Goal: Information Seeking & Learning: Compare options

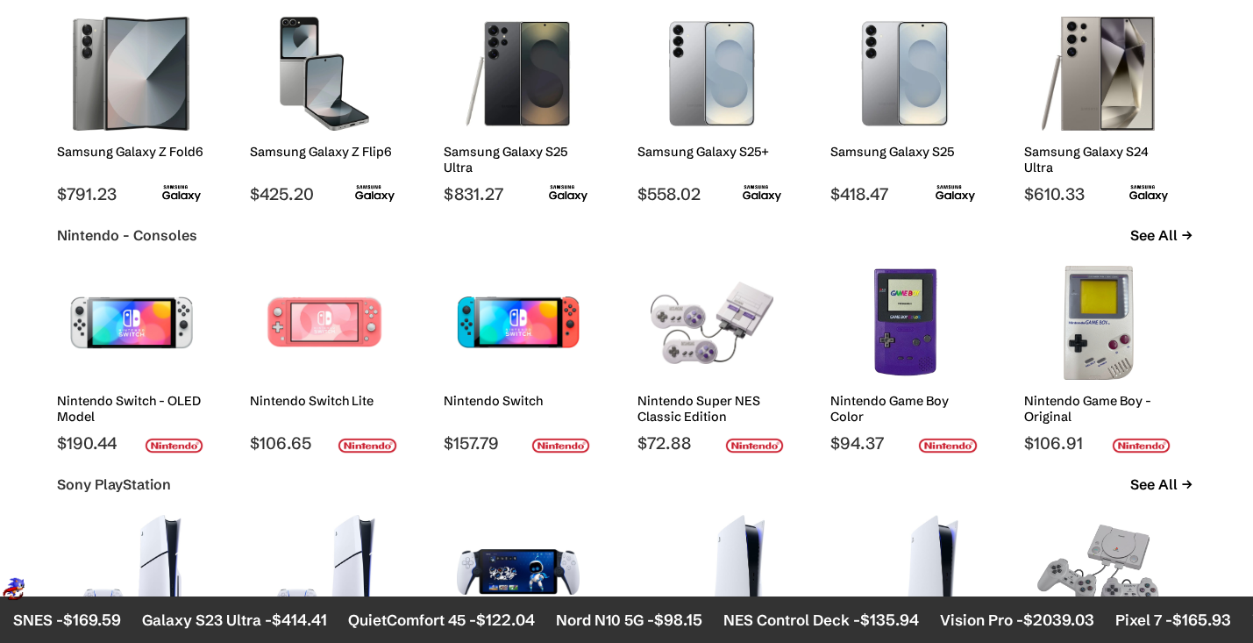
scroll to position [1287, 0]
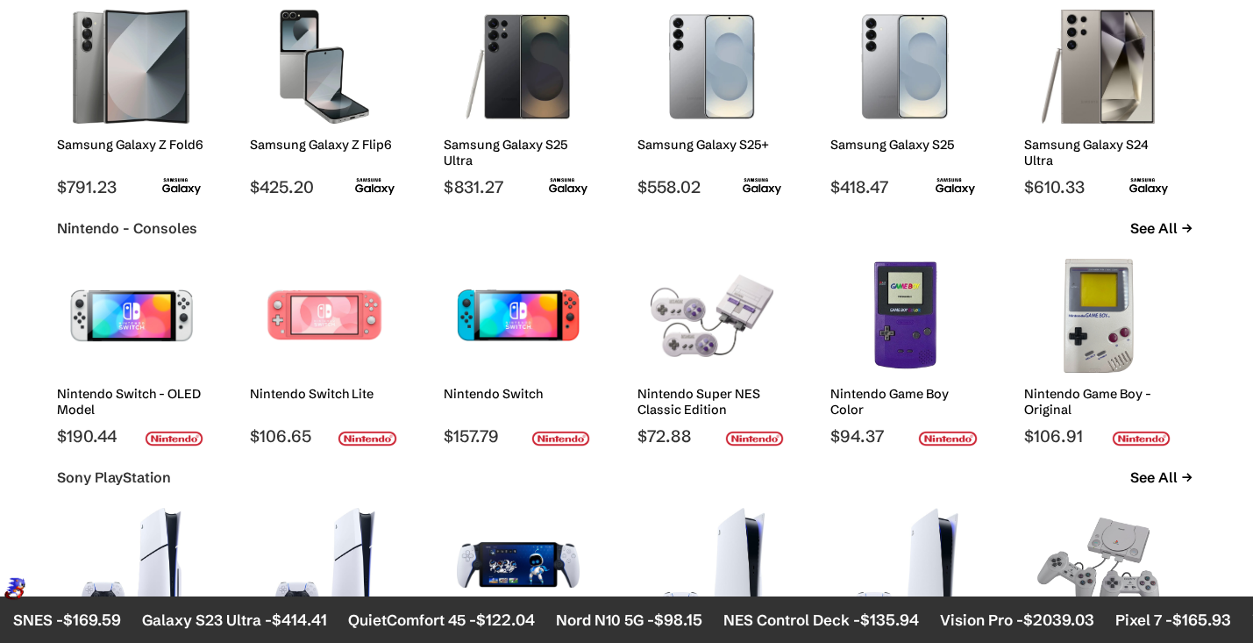
click at [160, 379] on div at bounding box center [131, 316] width 123 height 132
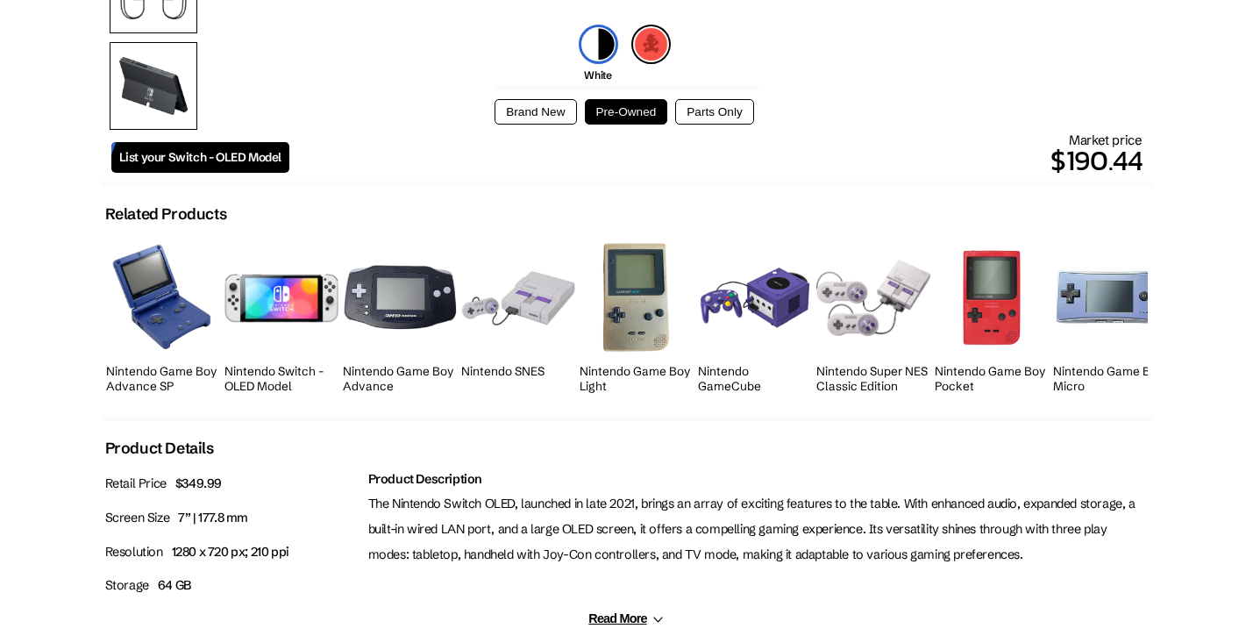
scroll to position [423, 0]
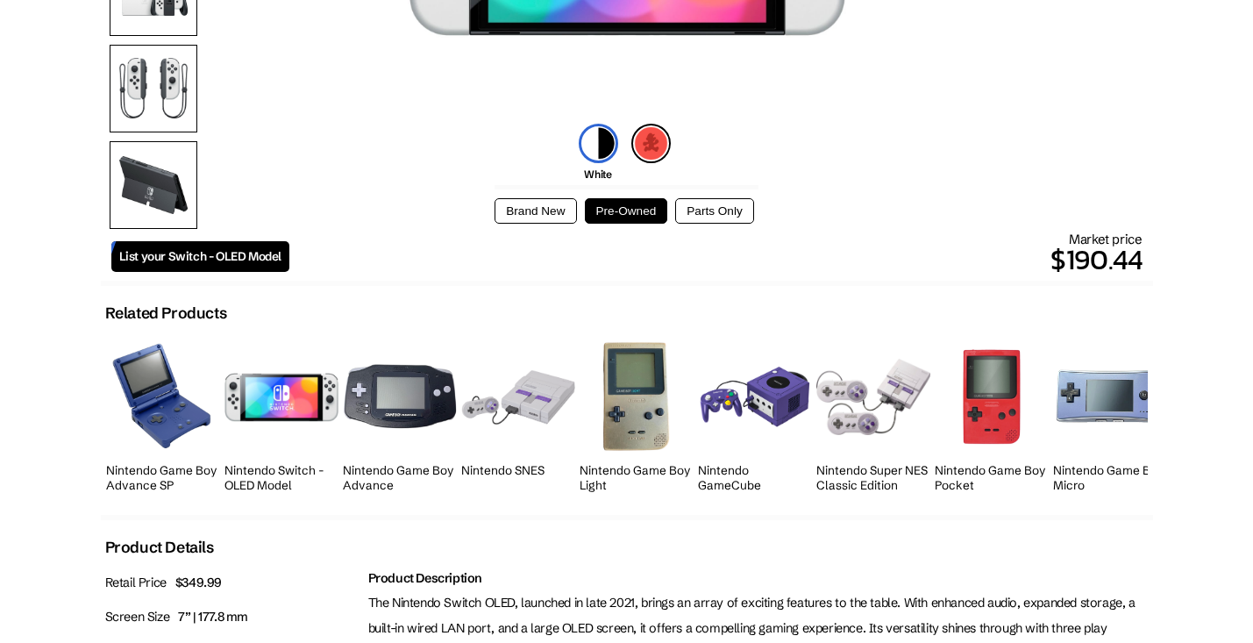
click at [531, 207] on button "Brand New" at bounding box center [536, 210] width 82 height 25
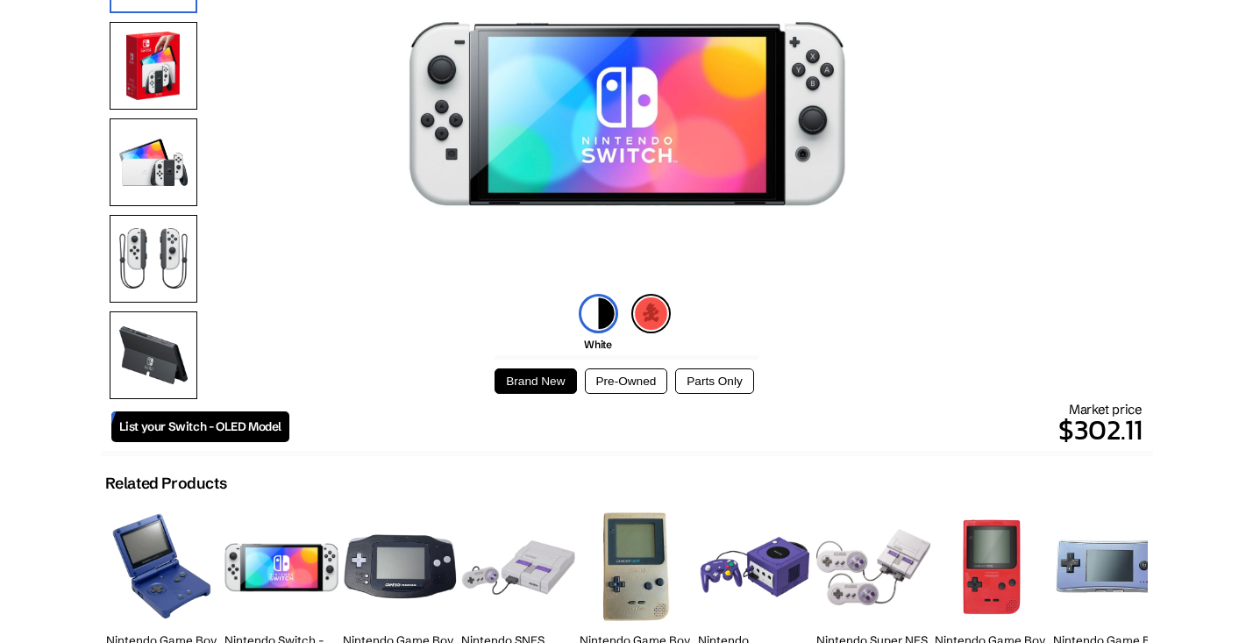
scroll to position [338, 0]
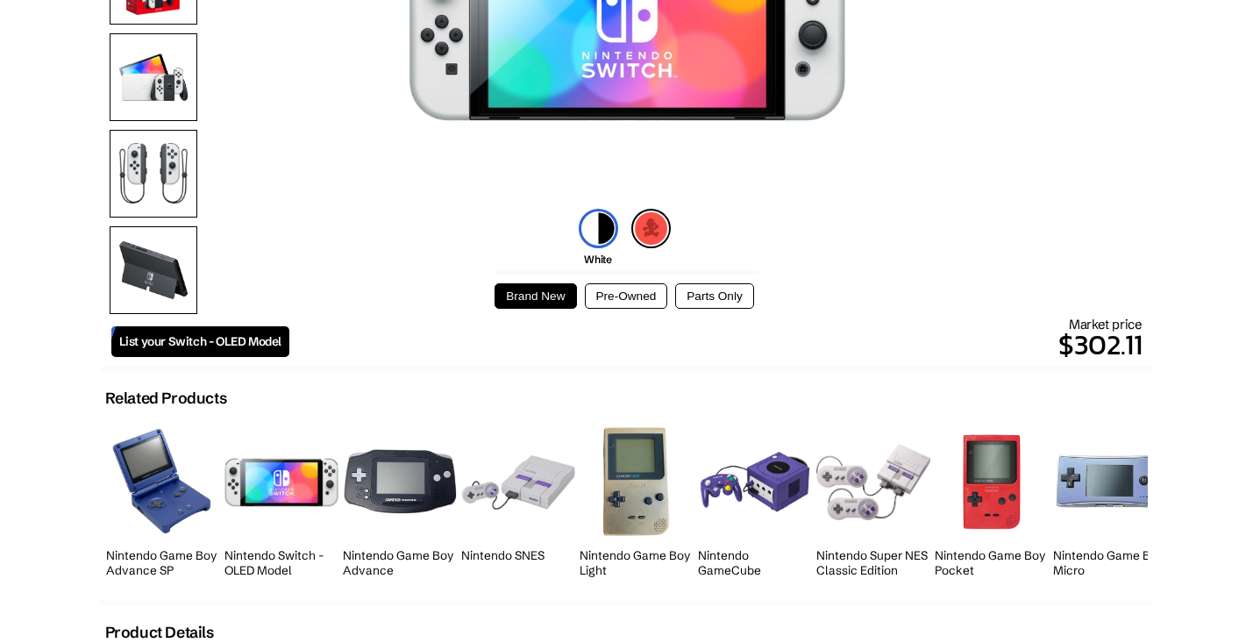
click at [632, 298] on button "Pre-Owned" at bounding box center [626, 295] width 83 height 25
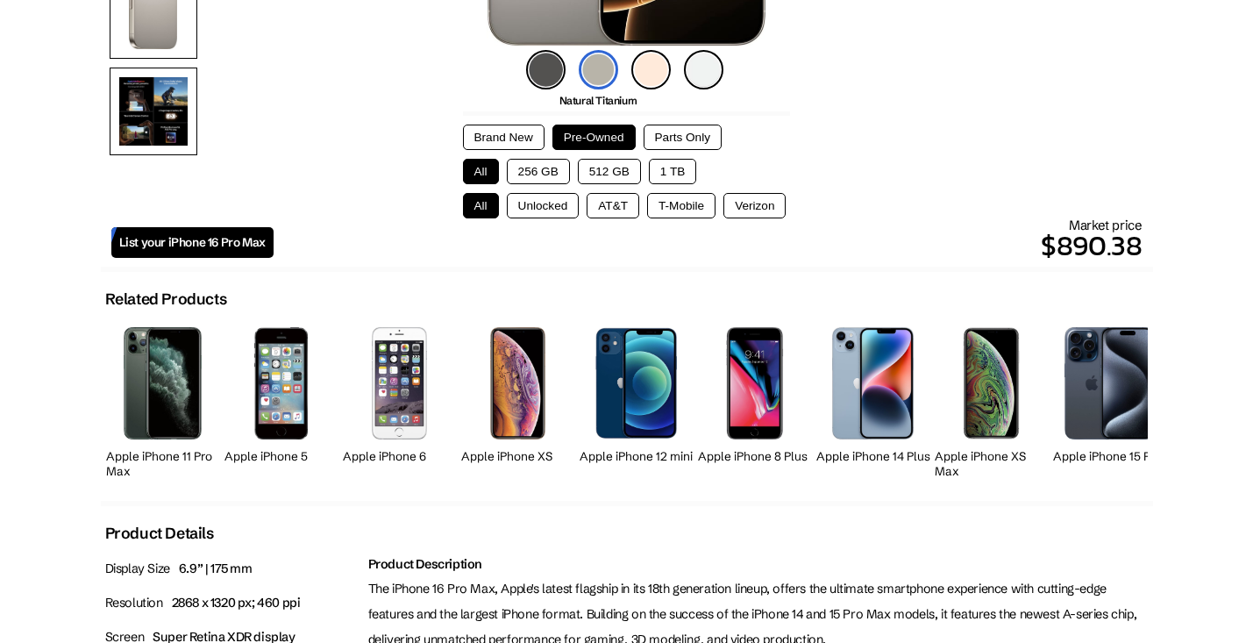
scroll to position [499, 0]
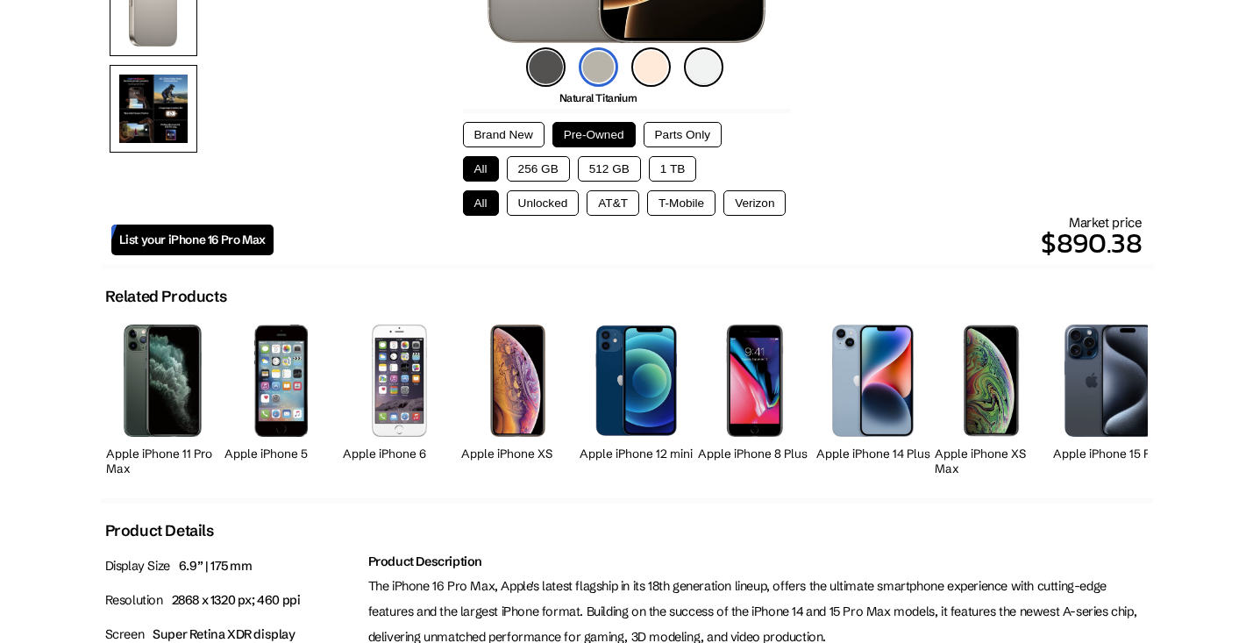
click at [548, 164] on button "256 GB" at bounding box center [538, 168] width 63 height 25
click at [557, 199] on button "Unlocked" at bounding box center [543, 202] width 73 height 25
click at [514, 138] on button "Brand New" at bounding box center [504, 134] width 82 height 25
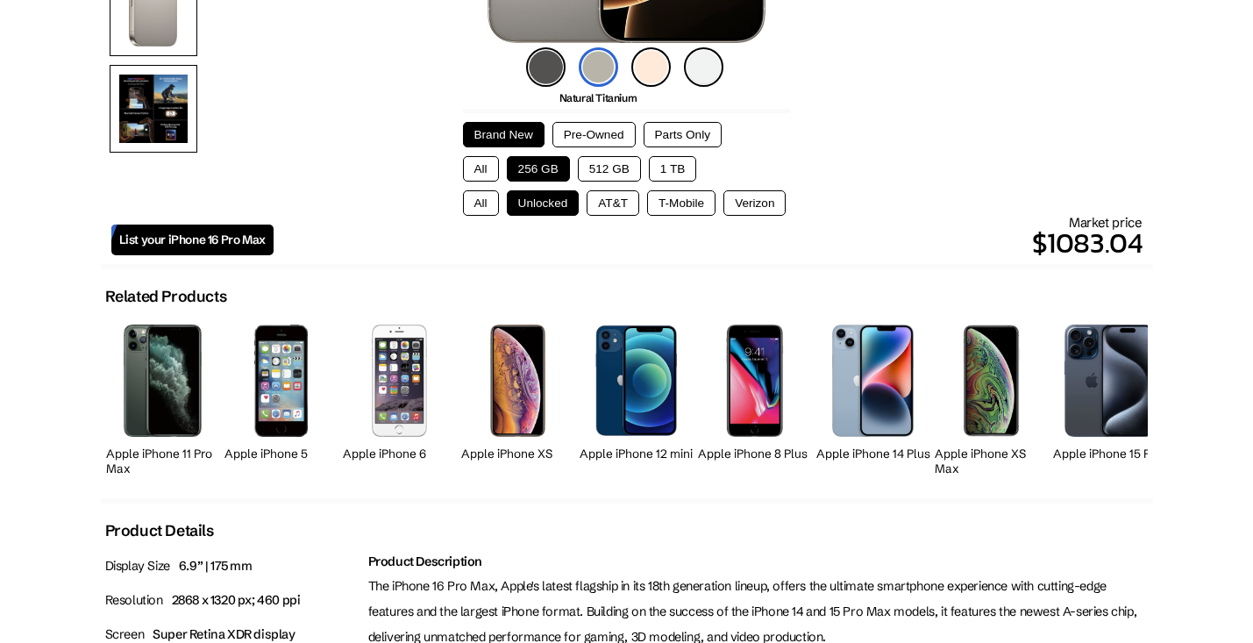
click at [564, 137] on button "Pre-Owned" at bounding box center [594, 134] width 83 height 25
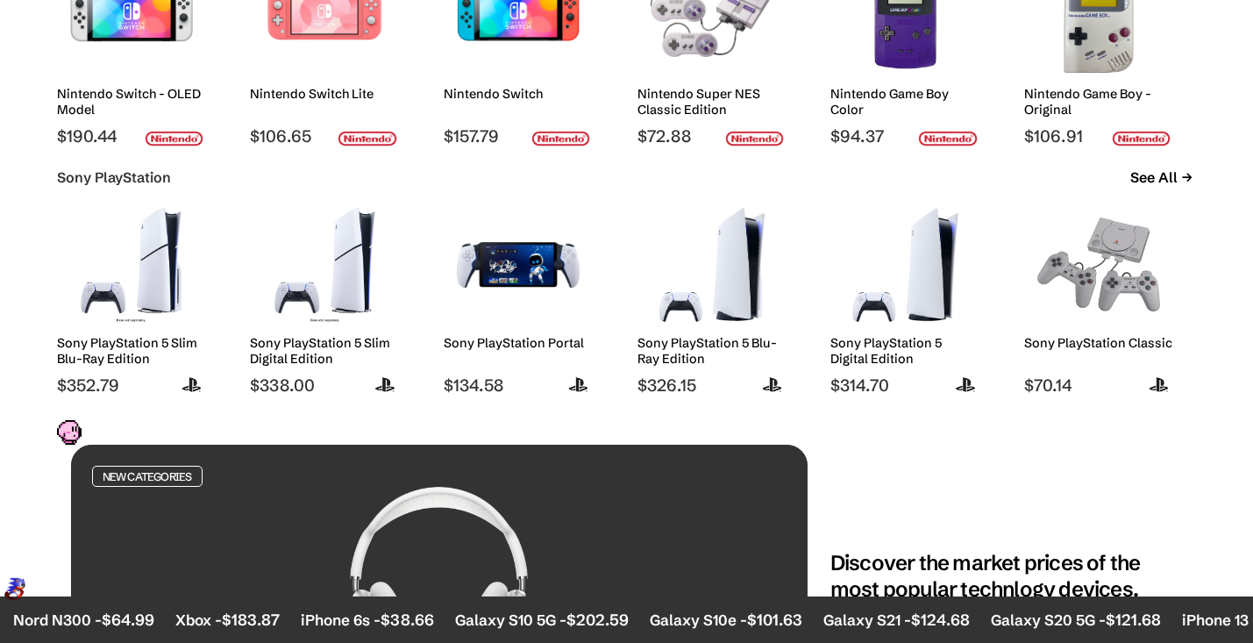
scroll to position [1587, 0]
click at [160, 253] on img at bounding box center [131, 264] width 123 height 114
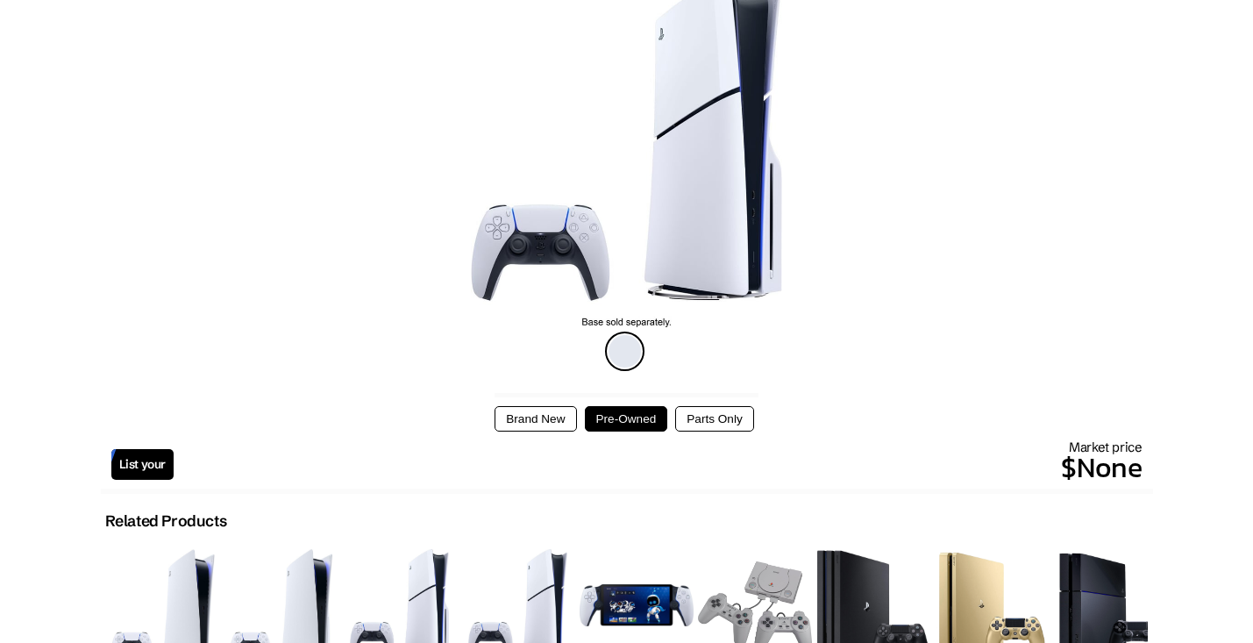
scroll to position [225, 0]
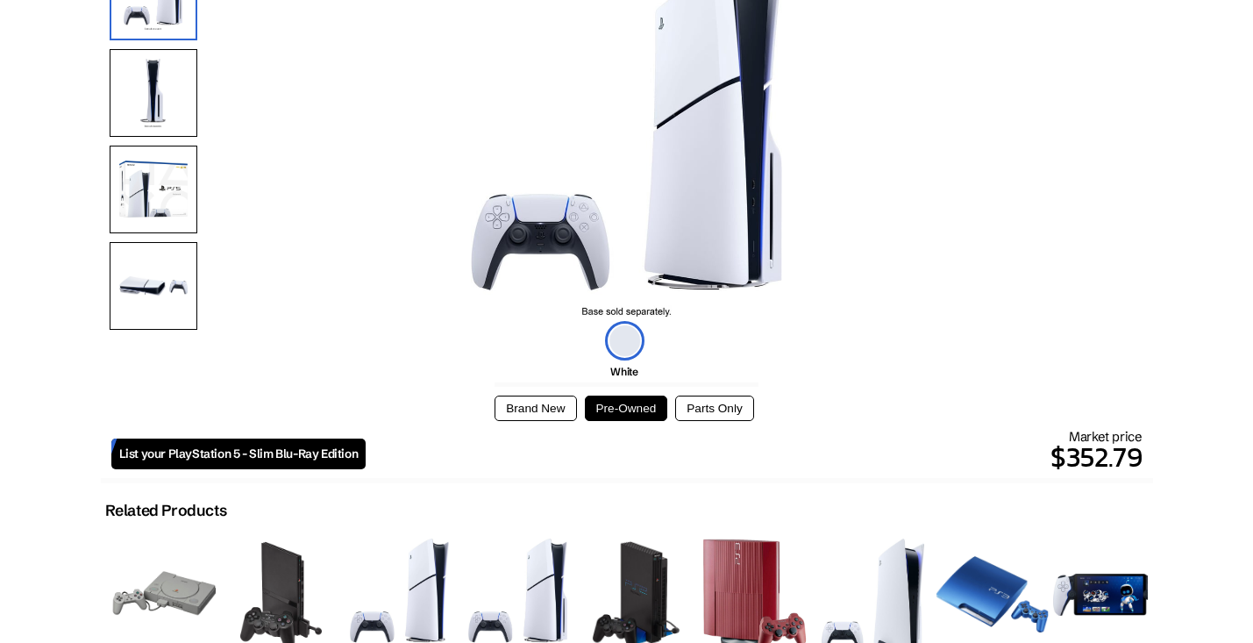
click at [537, 406] on button "Brand New" at bounding box center [536, 408] width 82 height 25
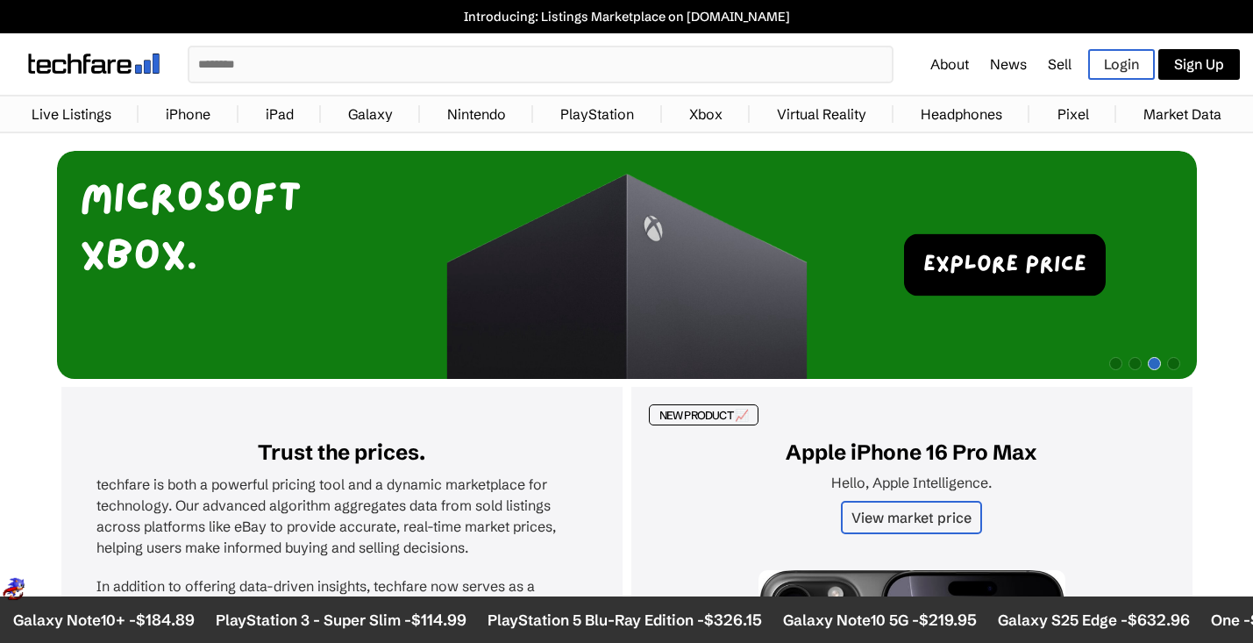
click at [688, 63] on input "text" at bounding box center [540, 64] width 703 height 34
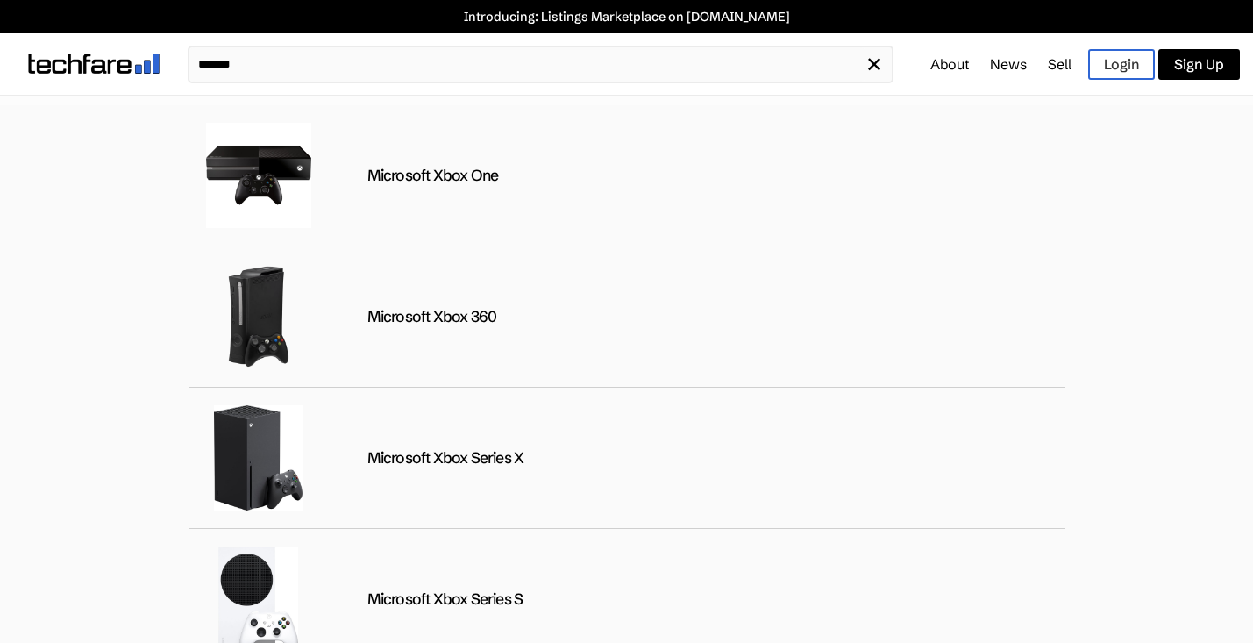
type input "*******"
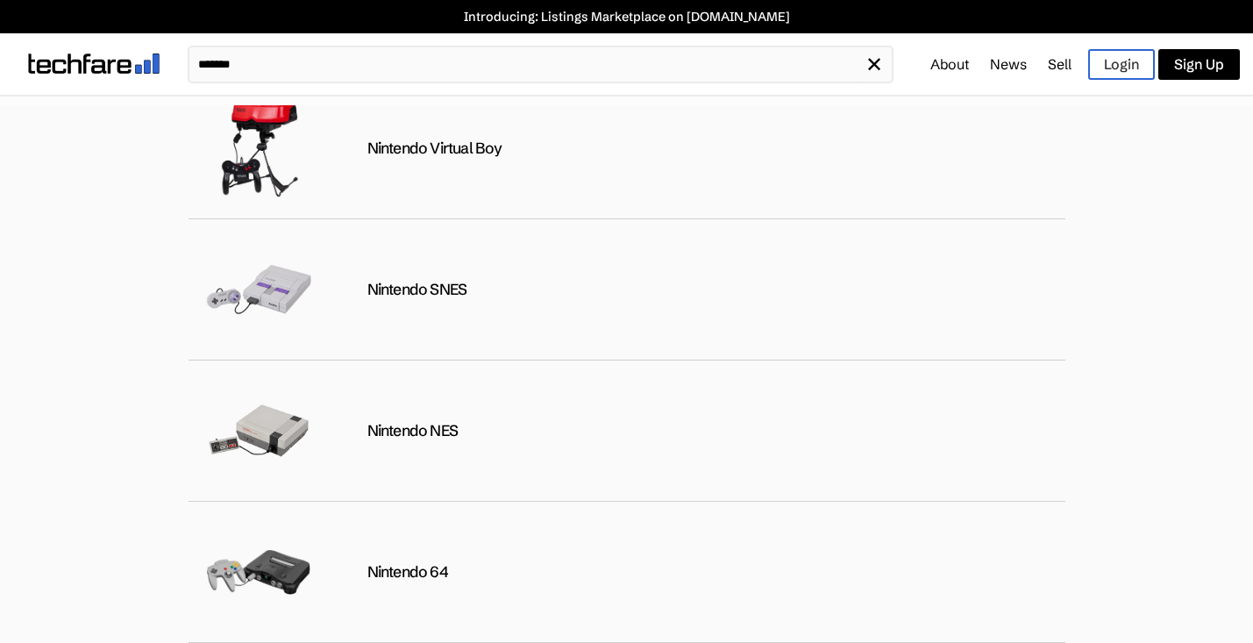
scroll to position [5534, 0]
